Goal: Task Accomplishment & Management: Manage account settings

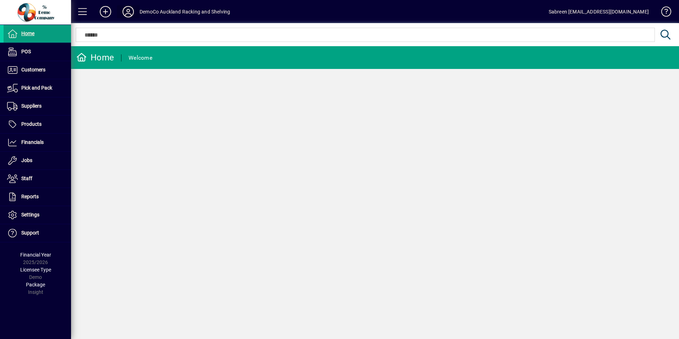
click at [132, 13] on icon at bounding box center [128, 11] width 14 height 11
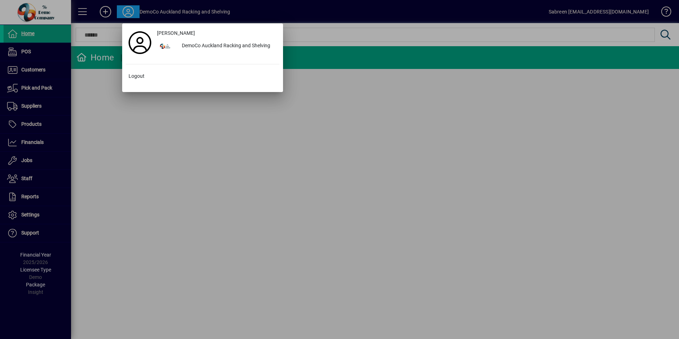
click at [103, 13] on div at bounding box center [339, 169] width 679 height 339
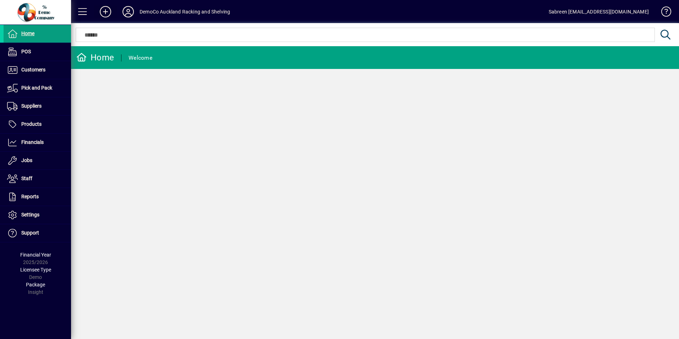
click at [103, 13] on icon at bounding box center [105, 11] width 14 height 11
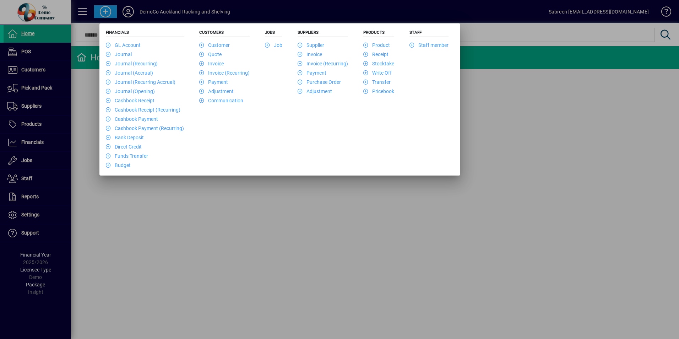
click at [103, 13] on div at bounding box center [339, 169] width 679 height 339
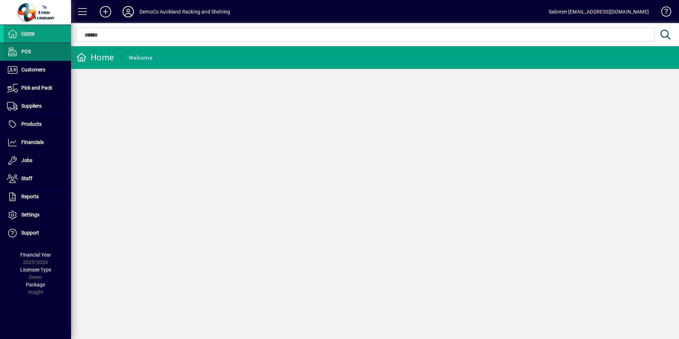
click at [31, 54] on span at bounding box center [37, 51] width 67 height 17
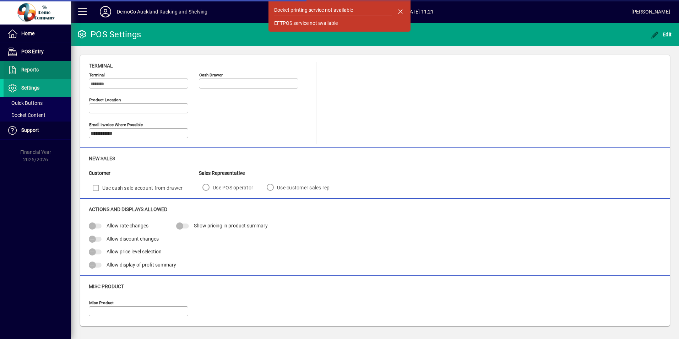
click at [37, 70] on span "Reports" at bounding box center [29, 70] width 17 height 6
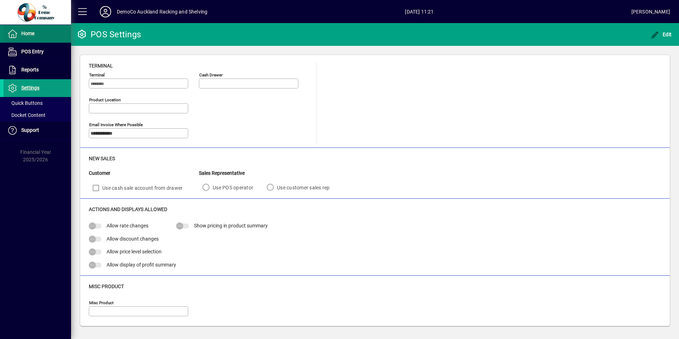
click at [30, 36] on span "Home" at bounding box center [27, 34] width 13 height 6
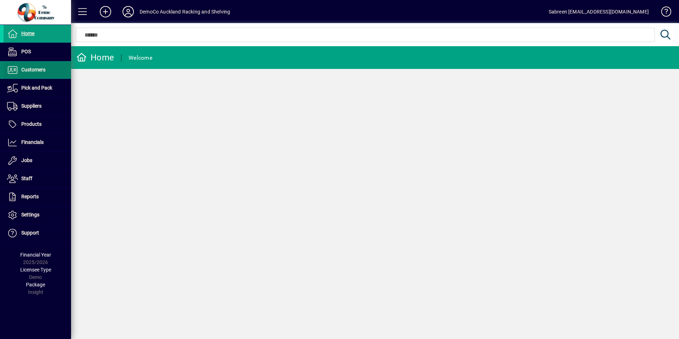
click at [36, 71] on span "Customers" at bounding box center [33, 70] width 24 height 6
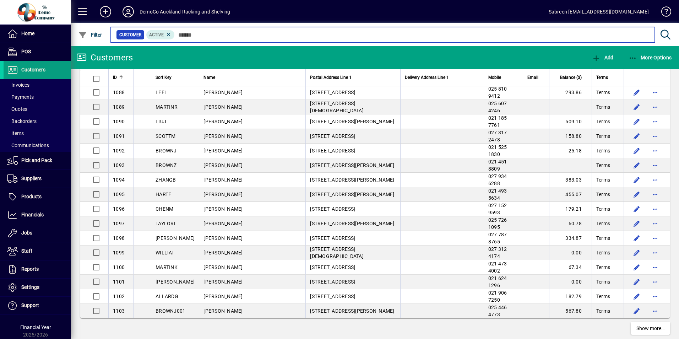
scroll to position [1244, 0]
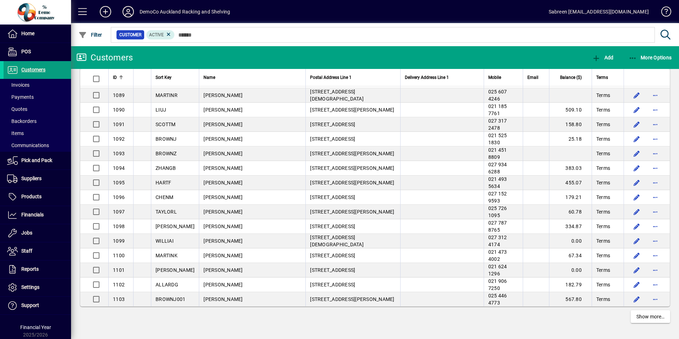
click at [144, 12] on div "DemoCo Auckland Racking and Shelving" at bounding box center [184, 11] width 91 height 11
click at [170, 12] on div "DemoCo Auckland Racking and Shelving" at bounding box center [184, 11] width 91 height 11
click at [128, 10] on icon at bounding box center [128, 11] width 14 height 11
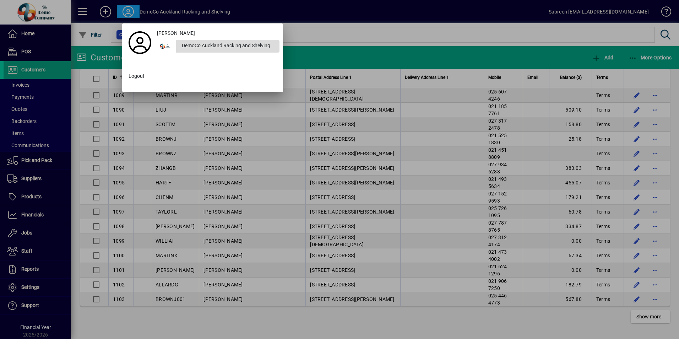
click at [209, 45] on div "DemoCo Auckland Racking and Shelving" at bounding box center [227, 46] width 103 height 13
click at [81, 12] on div at bounding box center [339, 169] width 679 height 339
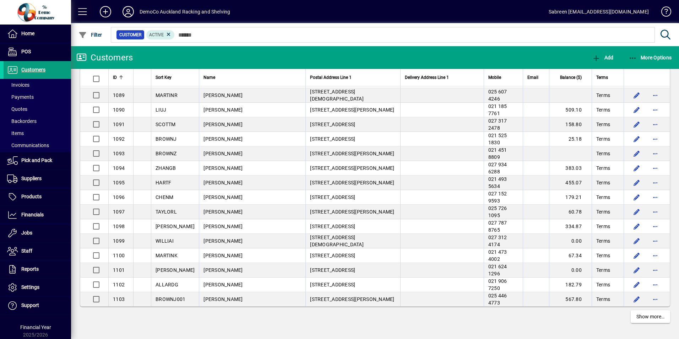
click at [81, 12] on span at bounding box center [82, 11] width 17 height 17
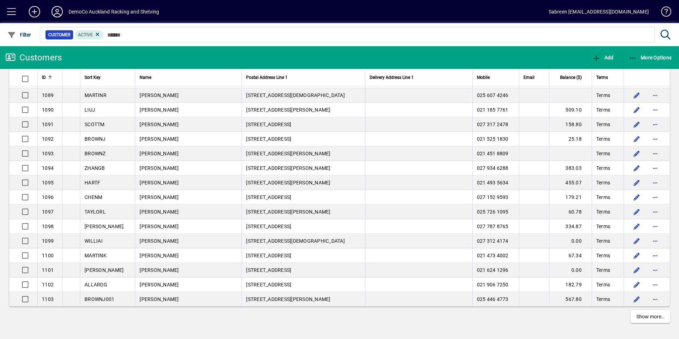
click at [8, 11] on span at bounding box center [11, 11] width 17 height 17
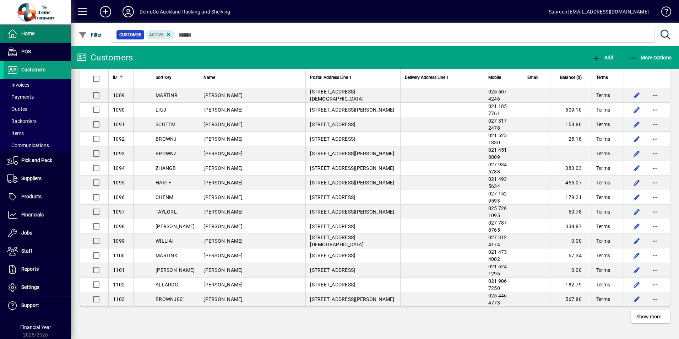
click at [34, 32] on span "Home" at bounding box center [27, 34] width 13 height 6
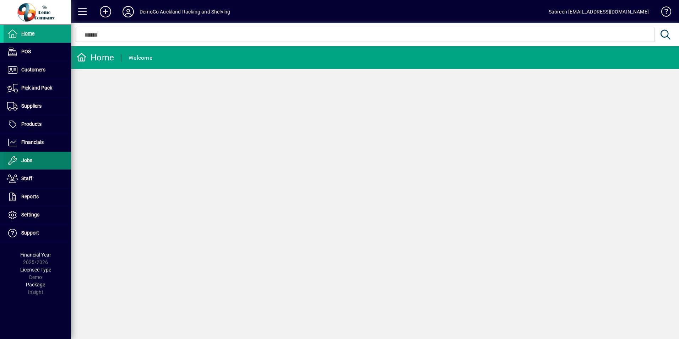
click at [36, 162] on span at bounding box center [37, 160] width 67 height 17
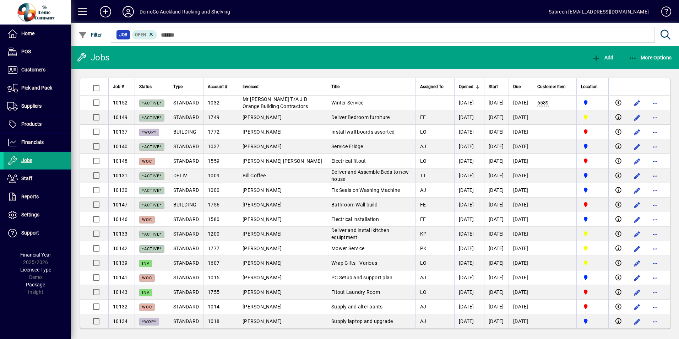
click at [664, 11] on span at bounding box center [662, 13] width 17 height 17
click at [131, 13] on icon at bounding box center [128, 11] width 14 height 11
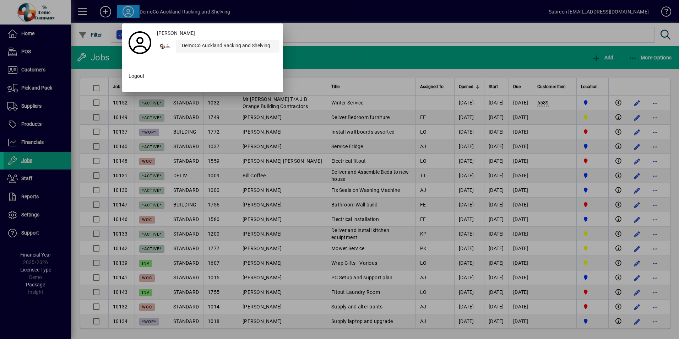
click at [213, 45] on div "DemoCo Auckland Racking and Shelving" at bounding box center [227, 46] width 103 height 13
click at [165, 45] on div at bounding box center [165, 46] width 15 height 6
click at [202, 45] on div "DemoCo Auckland Racking and Shelving" at bounding box center [227, 46] width 103 height 13
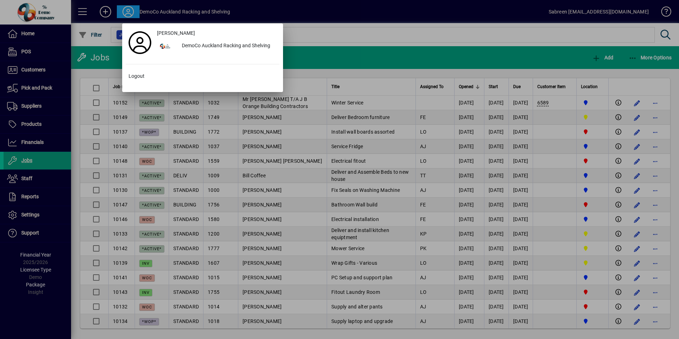
click at [264, 9] on div at bounding box center [339, 169] width 679 height 339
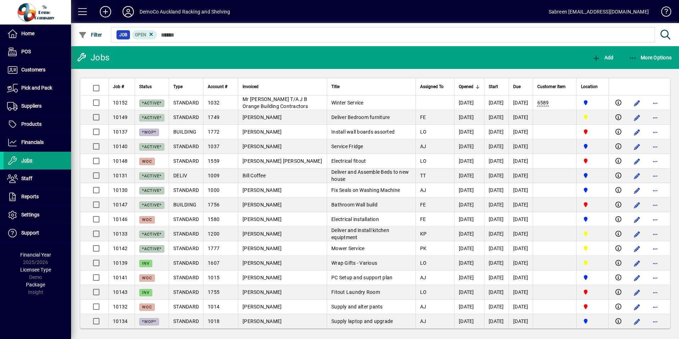
click at [126, 12] on icon at bounding box center [128, 11] width 14 height 11
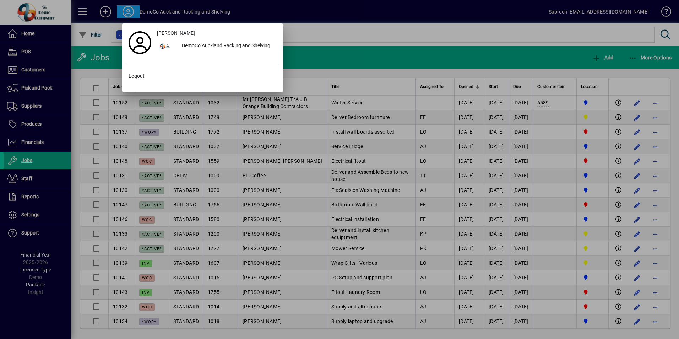
drag, startPoint x: 336, startPoint y: 16, endPoint x: 341, endPoint y: 17, distance: 5.1
click at [336, 16] on div at bounding box center [339, 169] width 679 height 339
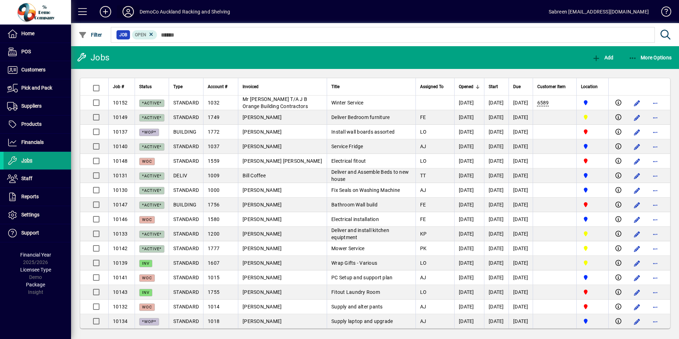
click at [130, 11] on icon at bounding box center [128, 11] width 14 height 11
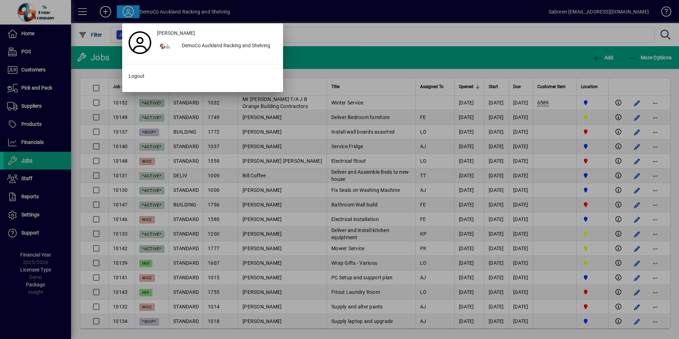
click at [32, 11] on div at bounding box center [339, 169] width 679 height 339
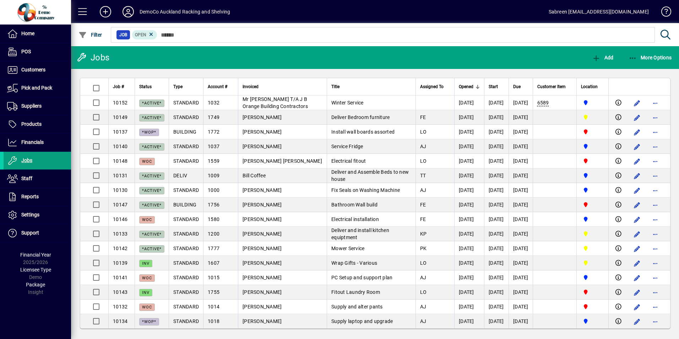
click at [129, 12] on icon at bounding box center [128, 11] width 14 height 11
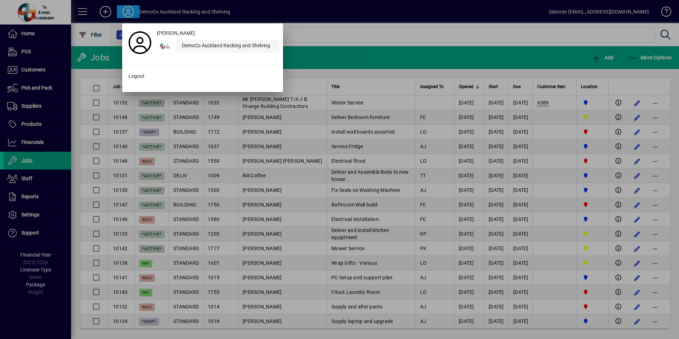
click at [208, 46] on div "DemoCo Auckland Racking and Shelving" at bounding box center [227, 46] width 103 height 13
click at [503, 16] on div at bounding box center [339, 169] width 679 height 339
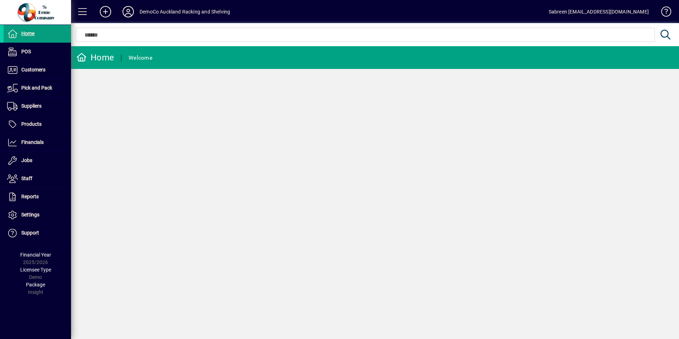
click at [130, 13] on icon at bounding box center [128, 11] width 14 height 11
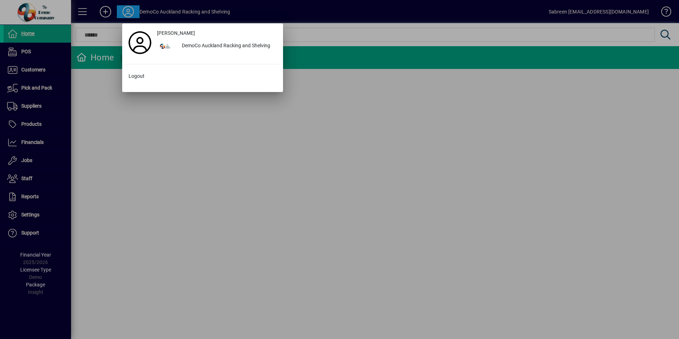
click at [125, 13] on div at bounding box center [339, 169] width 679 height 339
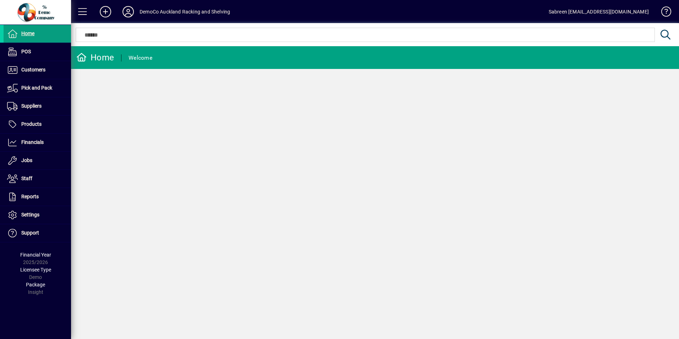
click at [44, 12] on div at bounding box center [35, 12] width 67 height 20
click at [127, 14] on icon at bounding box center [128, 11] width 14 height 11
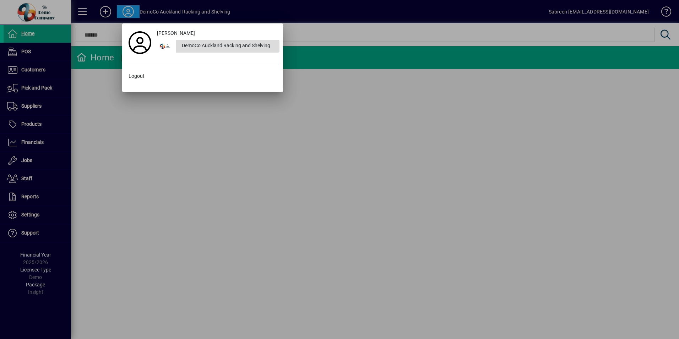
click at [212, 46] on div "DemoCo Auckland Racking and Shelving" at bounding box center [227, 46] width 103 height 13
click at [376, 14] on div at bounding box center [339, 169] width 679 height 339
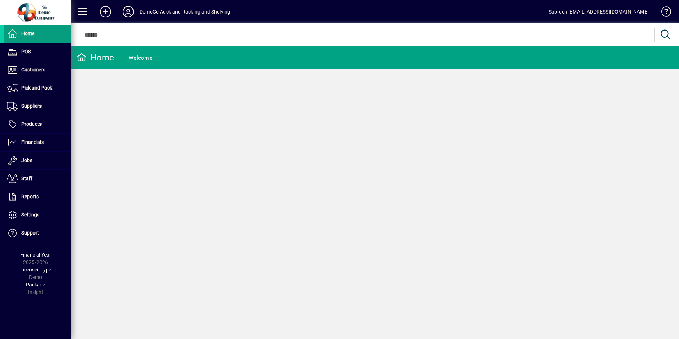
click at [126, 11] on icon at bounding box center [128, 11] width 14 height 11
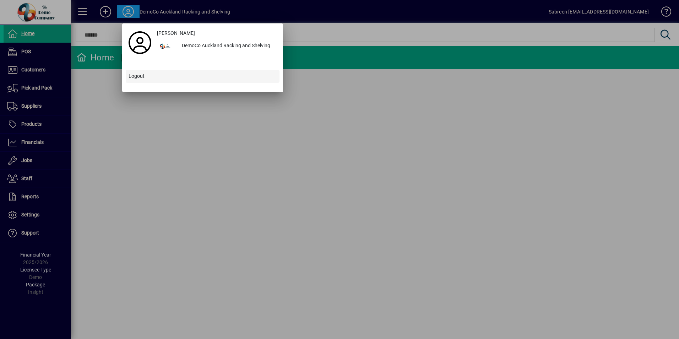
click at [139, 76] on span "Logout" at bounding box center [136, 75] width 16 height 7
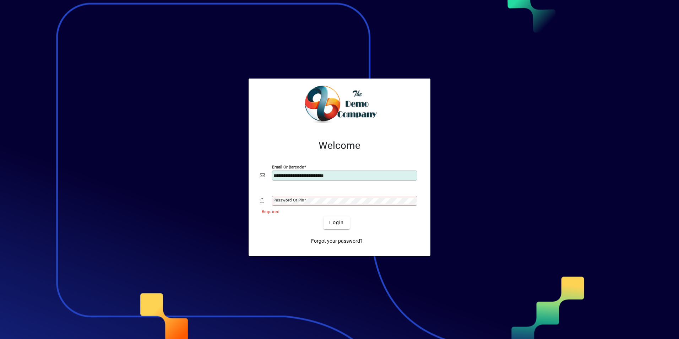
drag, startPoint x: 352, startPoint y: 175, endPoint x: 297, endPoint y: 175, distance: 55.0
click at [297, 175] on input "**********" at bounding box center [344, 175] width 143 height 6
click at [301, 200] on mat-label "Password or Pin" at bounding box center [288, 199] width 31 height 5
click at [226, 198] on app-login-layout "Welcome Email or Barcode ******** Password or Pin Login Forgot your password?" at bounding box center [339, 169] width 679 height 339
click at [308, 178] on input "********" at bounding box center [344, 175] width 143 height 6
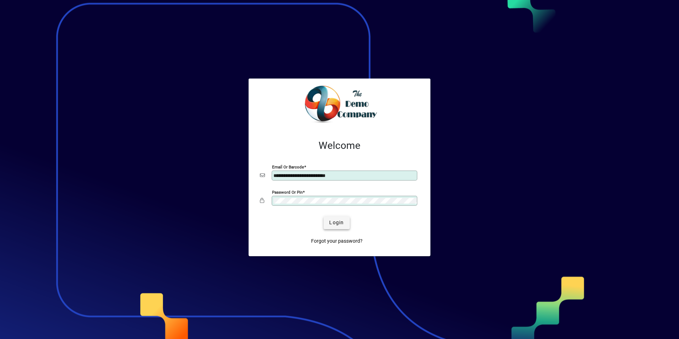
type input "**********"
click at [335, 224] on span "Login" at bounding box center [336, 222] width 15 height 7
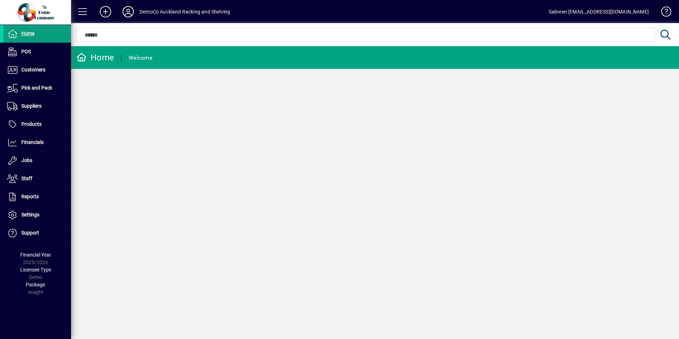
click at [132, 10] on icon at bounding box center [128, 11] width 14 height 11
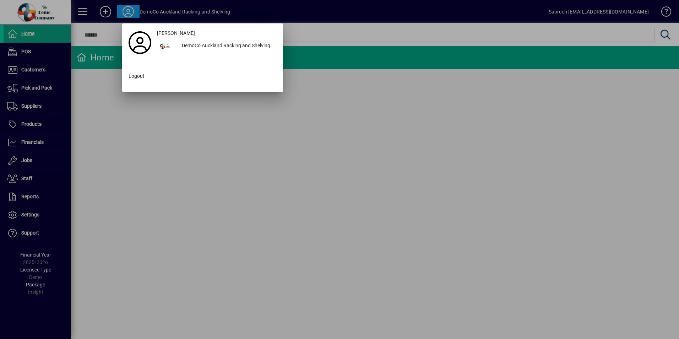
click at [132, 10] on div at bounding box center [339, 169] width 679 height 339
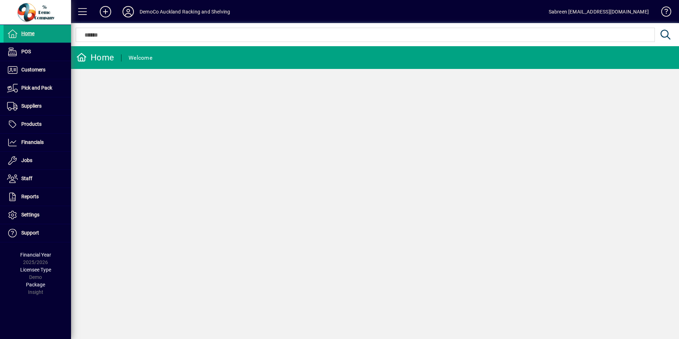
click at [132, 10] on icon at bounding box center [128, 11] width 14 height 11
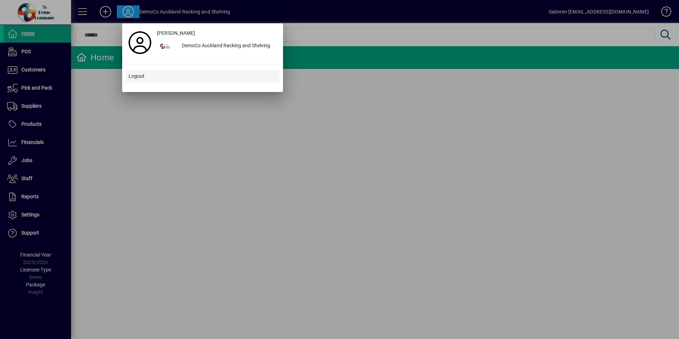
click at [136, 76] on span "Logout" at bounding box center [136, 75] width 16 height 7
